Goal: Navigation & Orientation: Find specific page/section

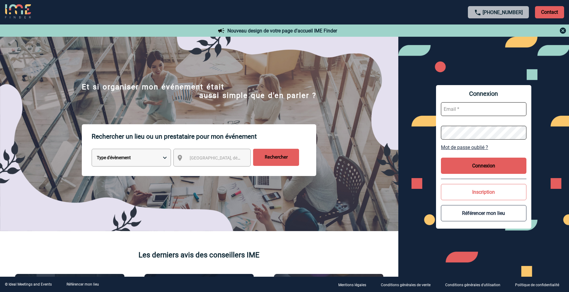
type input "[EMAIL_ADDRESS][DOMAIN_NAME]"
click at [482, 166] on button "Connexion" at bounding box center [483, 166] width 85 height 16
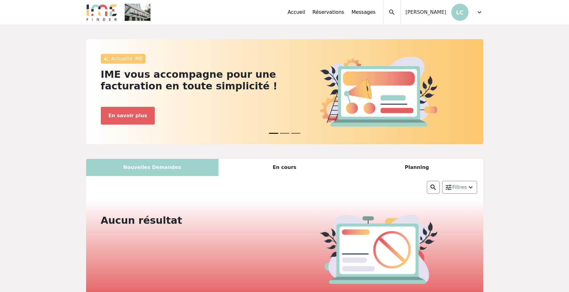
click at [383, 14] on div "Accueil Réservations Messages Mes données personnelles Données société Mes étab…" at bounding box center [335, 12] width 95 height 25
click at [375, 16] on link "Messages" at bounding box center [363, 12] width 24 height 7
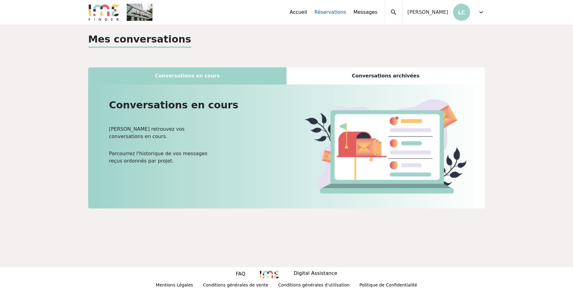
click at [346, 11] on link "Réservations" at bounding box center [331, 12] width 32 height 7
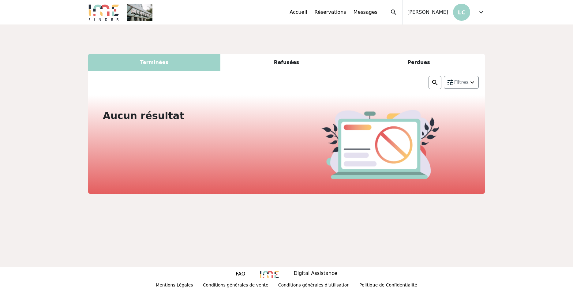
click at [307, 15] on link "Accueil" at bounding box center [298, 12] width 17 height 7
